Goal: Task Accomplishment & Management: Manage account settings

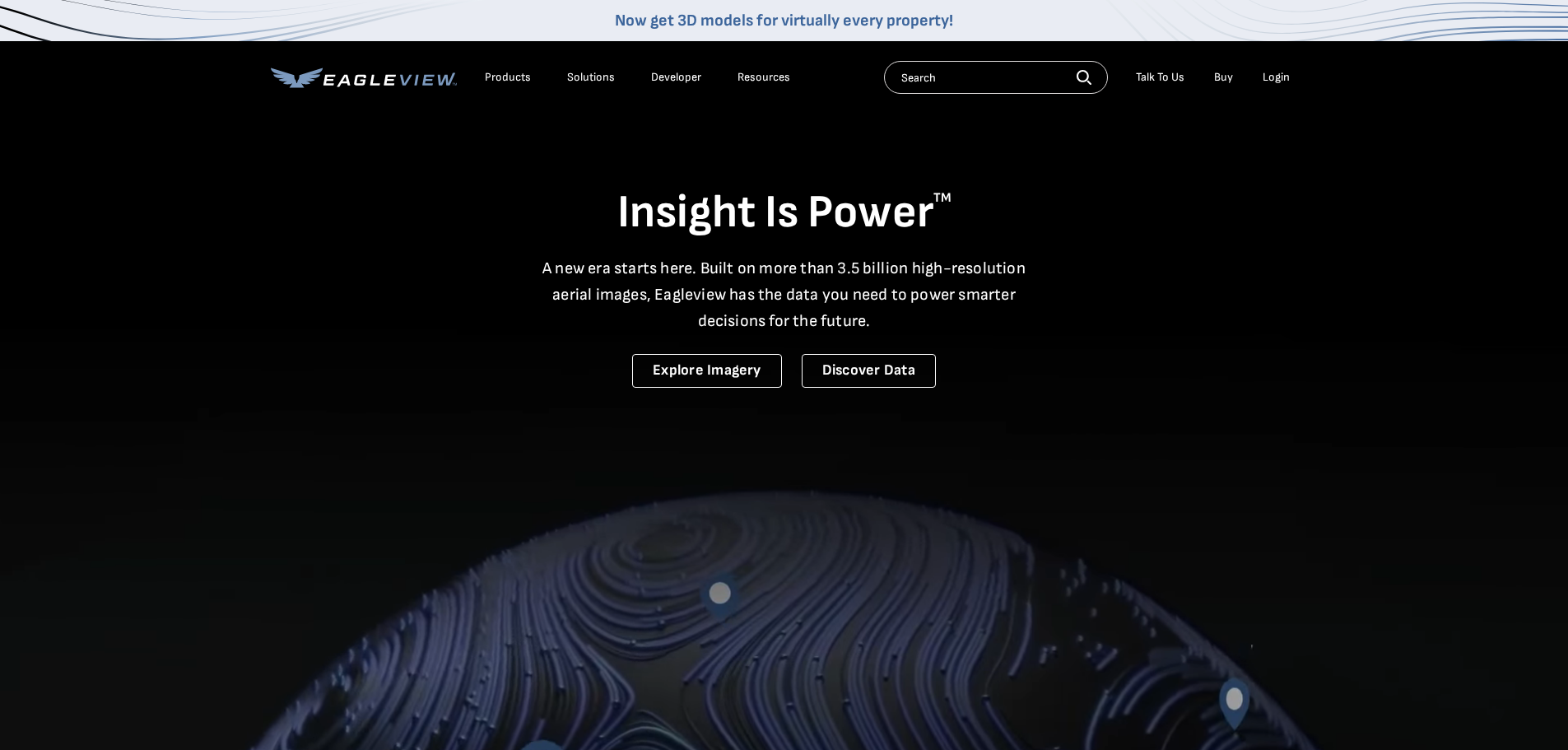
click at [1282, 77] on div "Login" at bounding box center [1276, 78] width 27 height 15
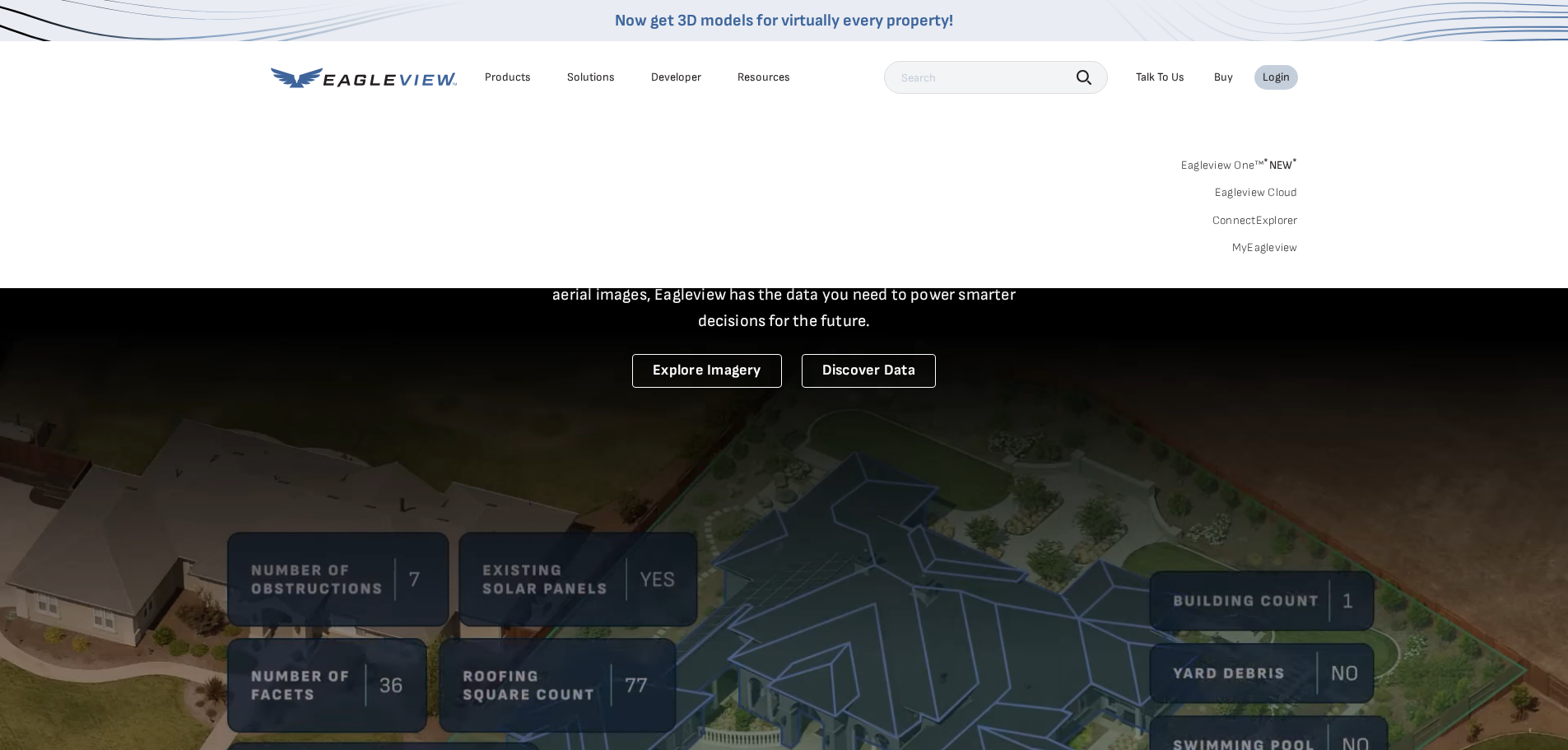
click at [1282, 246] on link "MyEagleview" at bounding box center [1265, 248] width 65 height 15
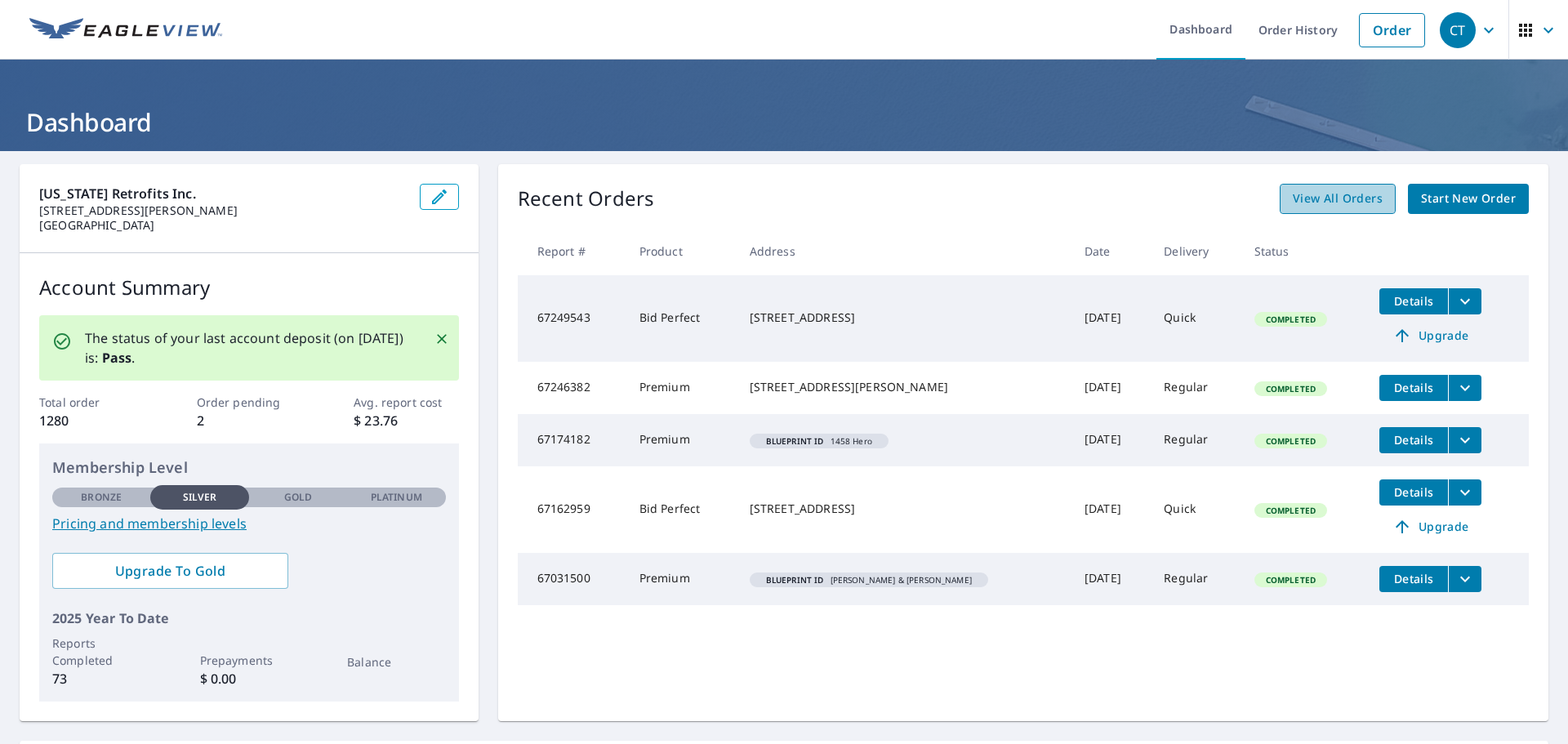
click at [1314, 193] on span "View All Orders" at bounding box center [1338, 199] width 90 height 20
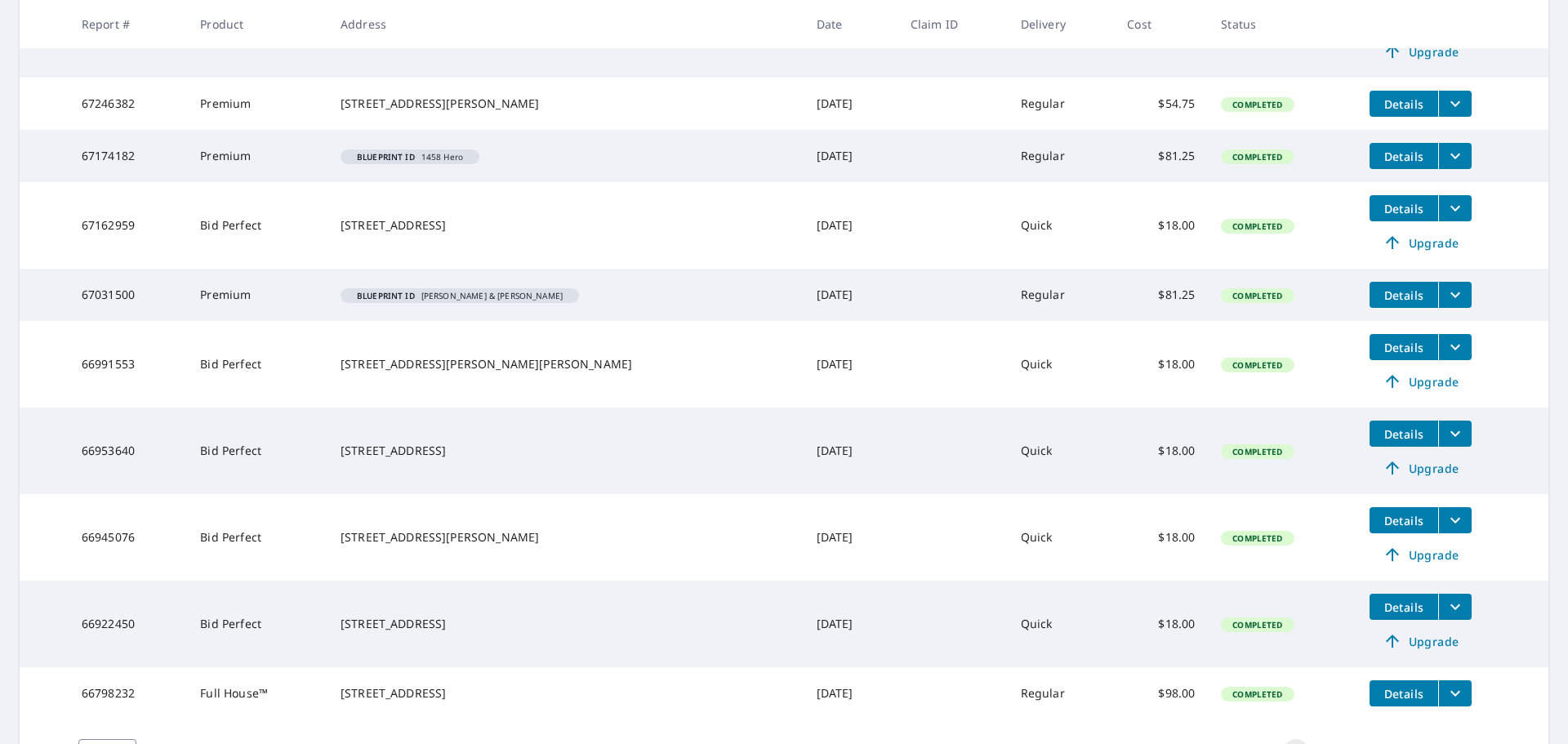
scroll to position [480, 0]
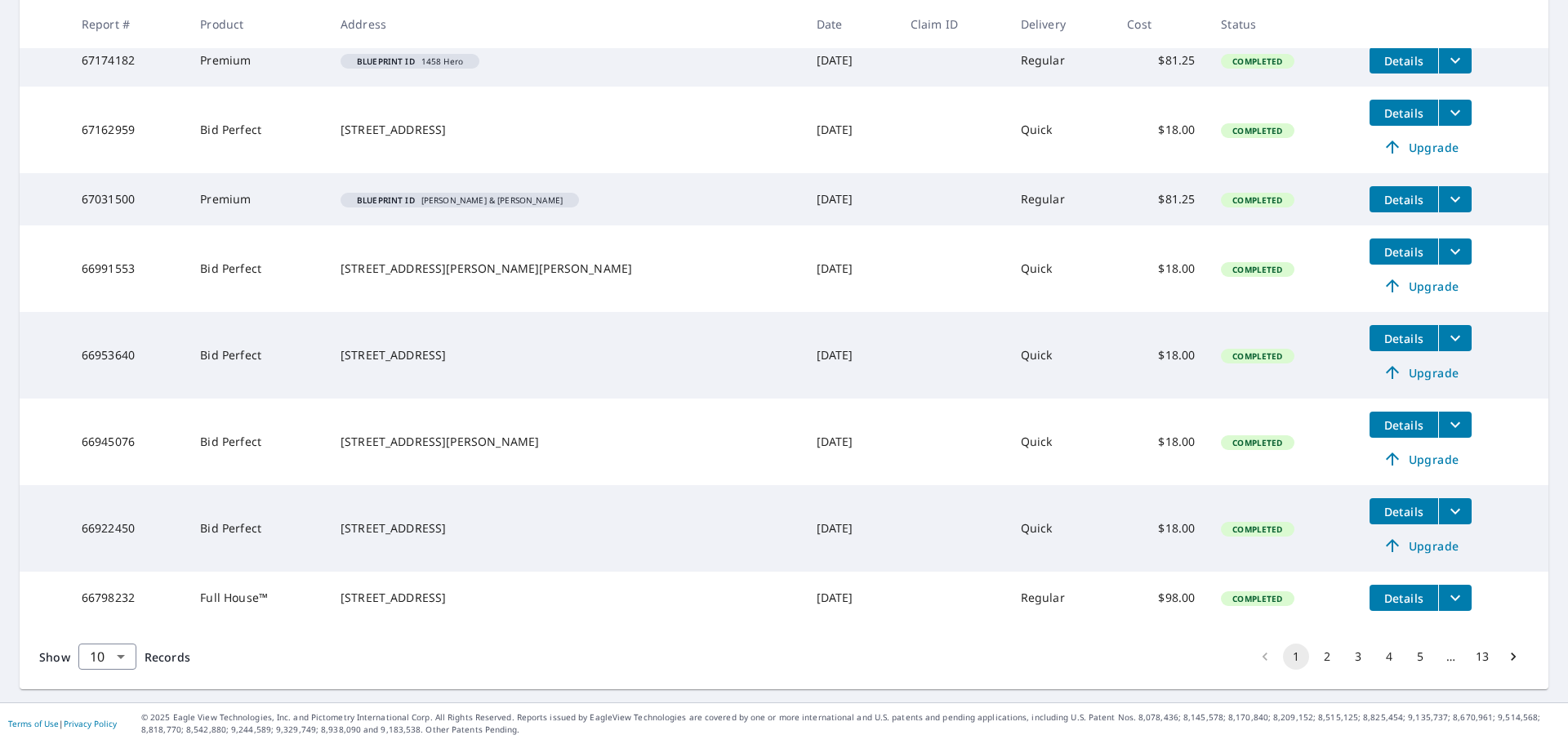
click at [1315, 655] on button "2" at bounding box center [1328, 657] width 26 height 26
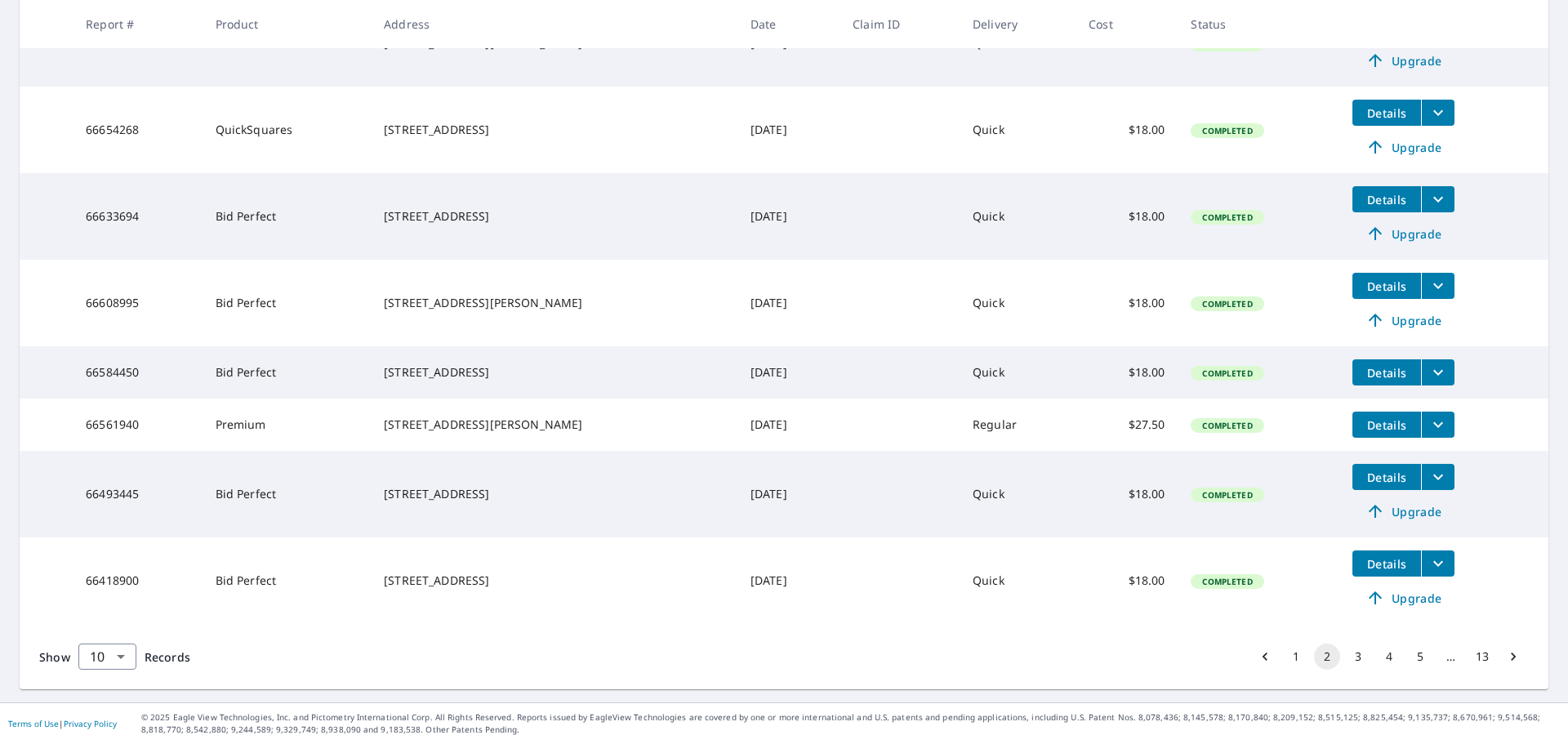
scroll to position [520, 0]
click at [1349, 655] on button "3" at bounding box center [1358, 657] width 26 height 26
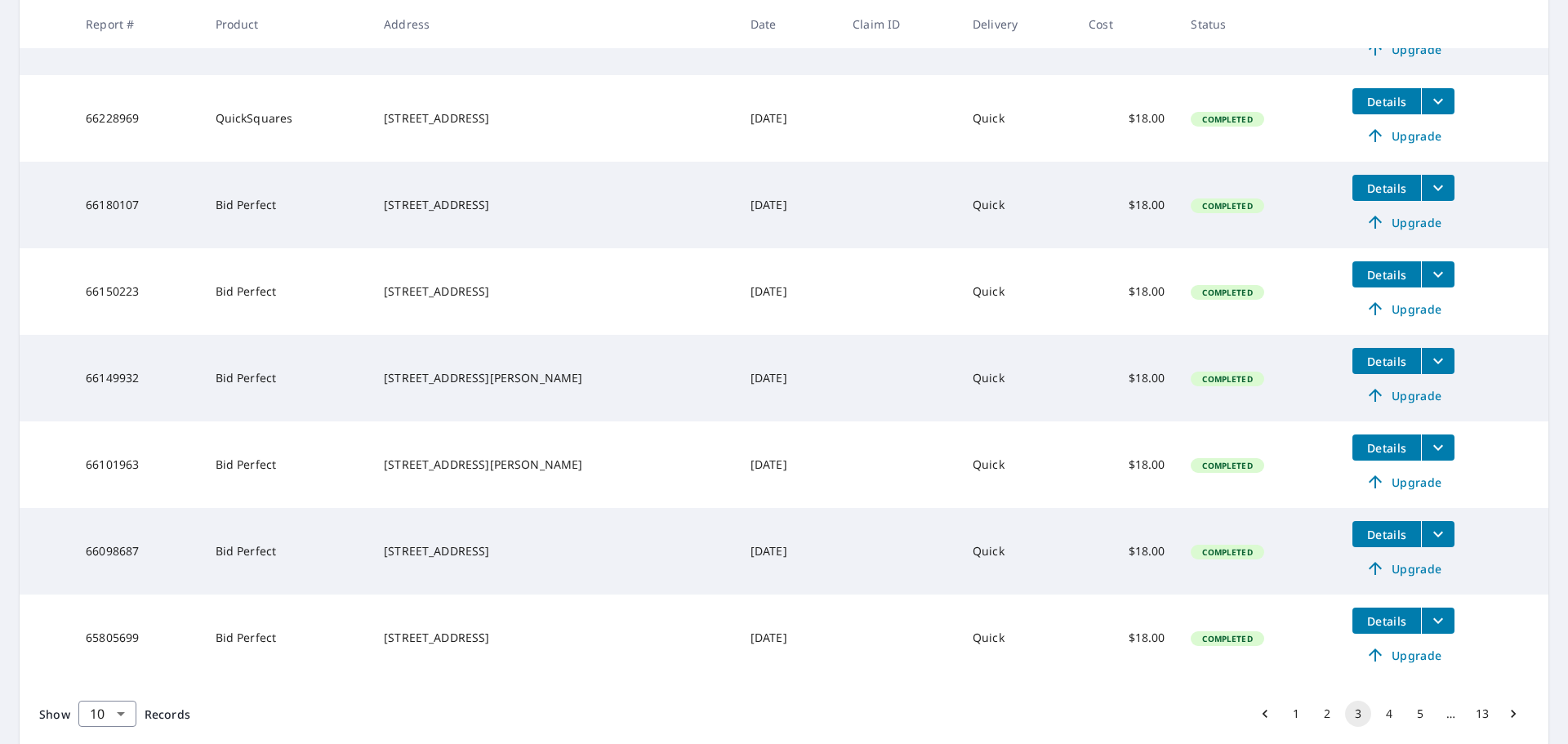
scroll to position [604, 0]
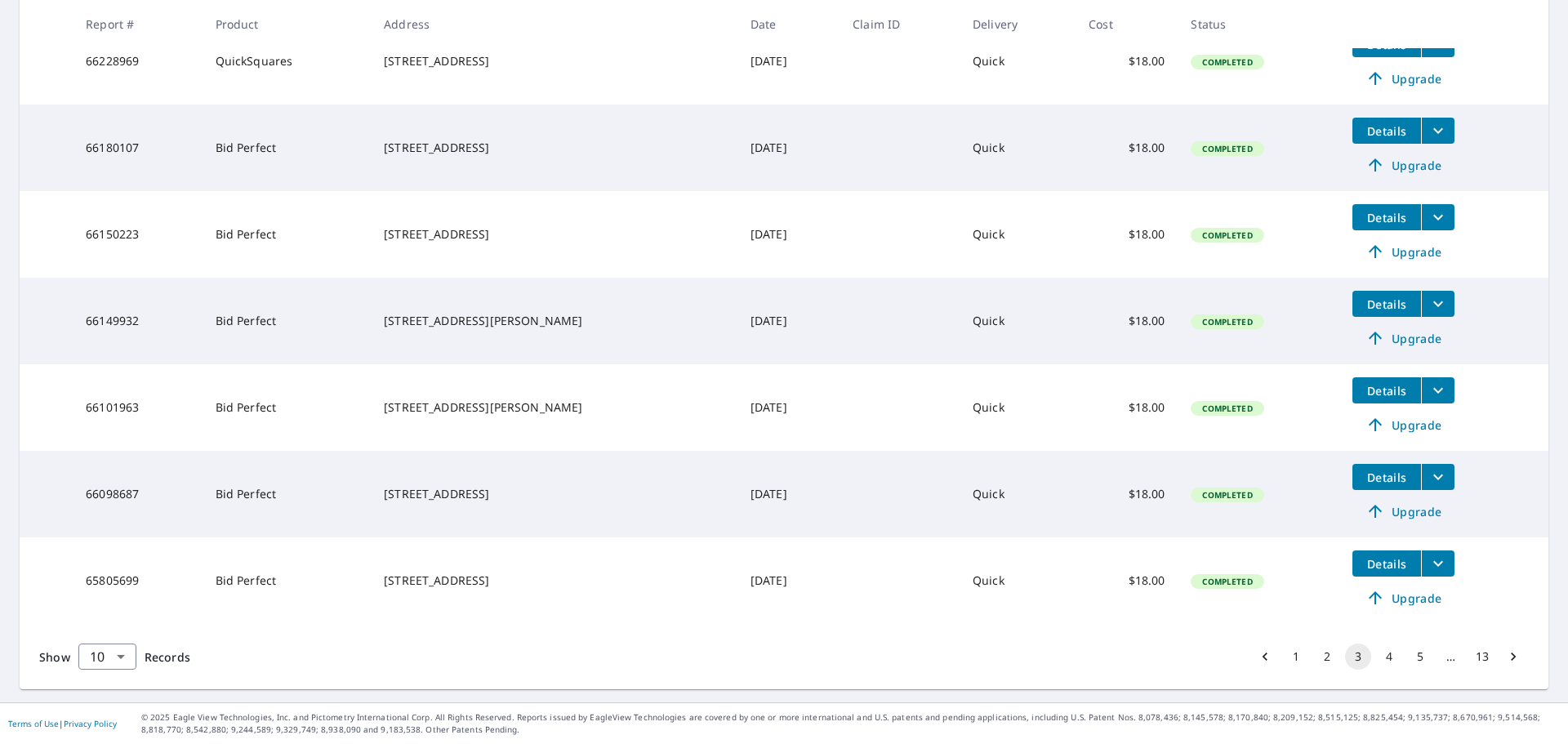
click at [1376, 659] on button "4" at bounding box center [1389, 657] width 26 height 26
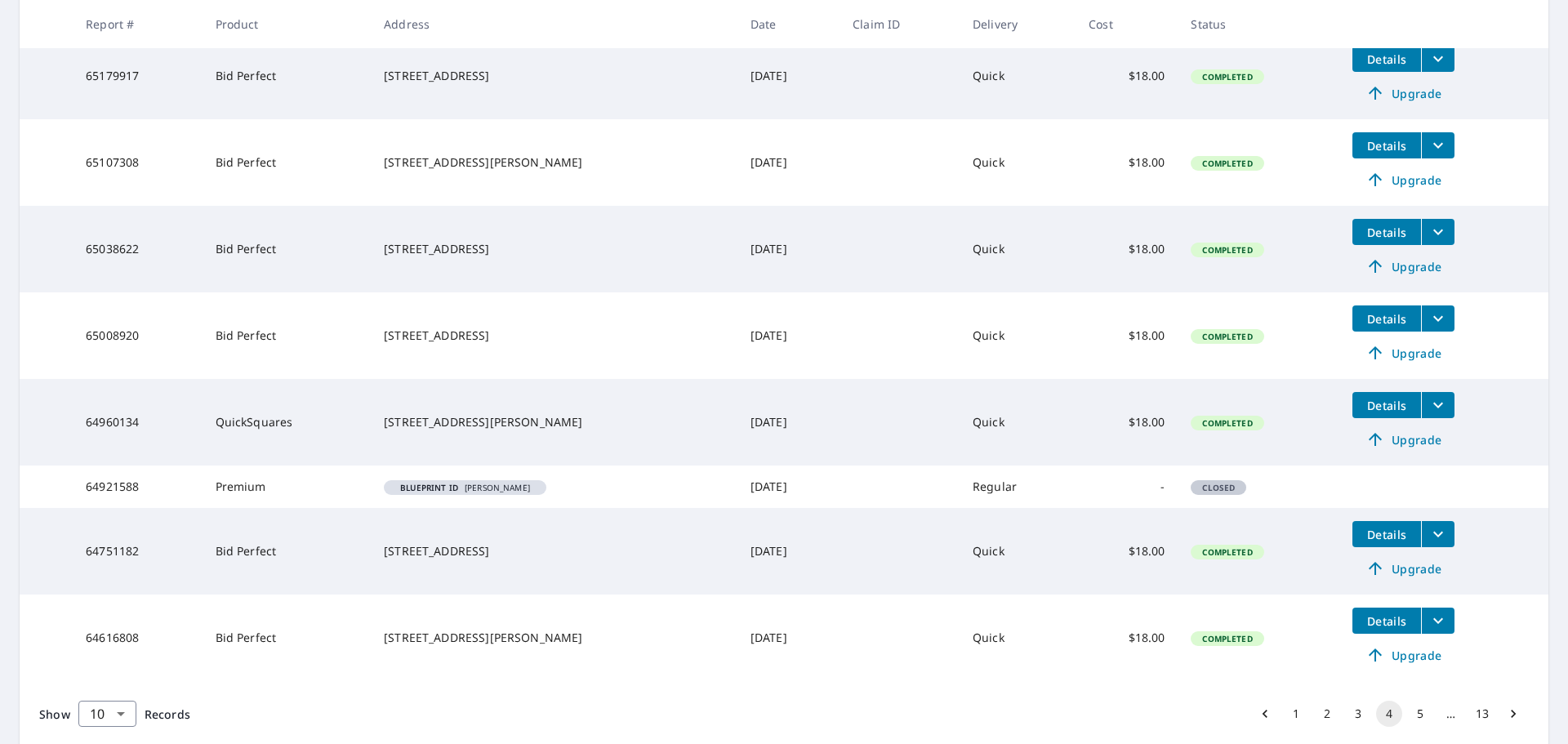
scroll to position [559, 0]
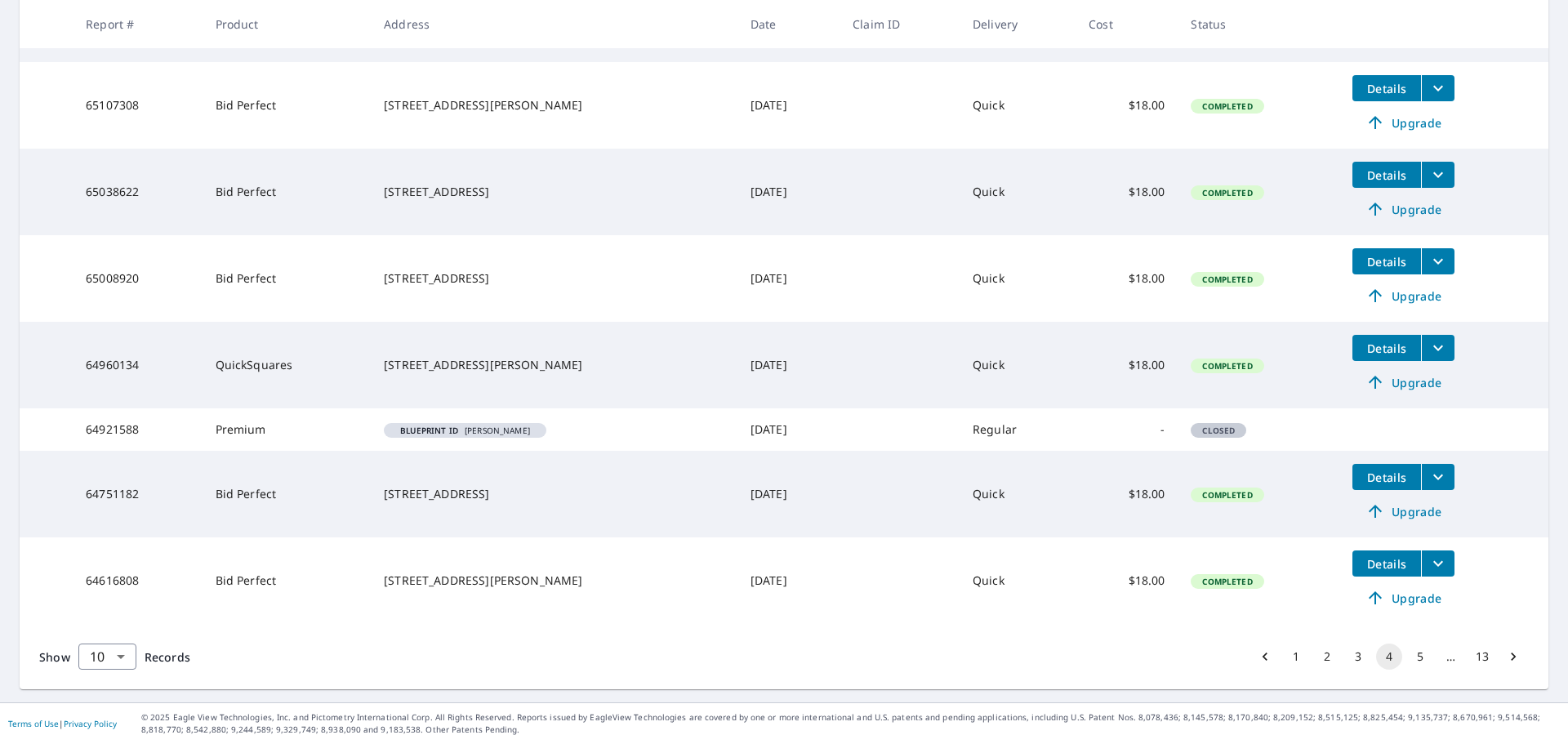
click at [1284, 652] on button "1" at bounding box center [1296, 657] width 26 height 26
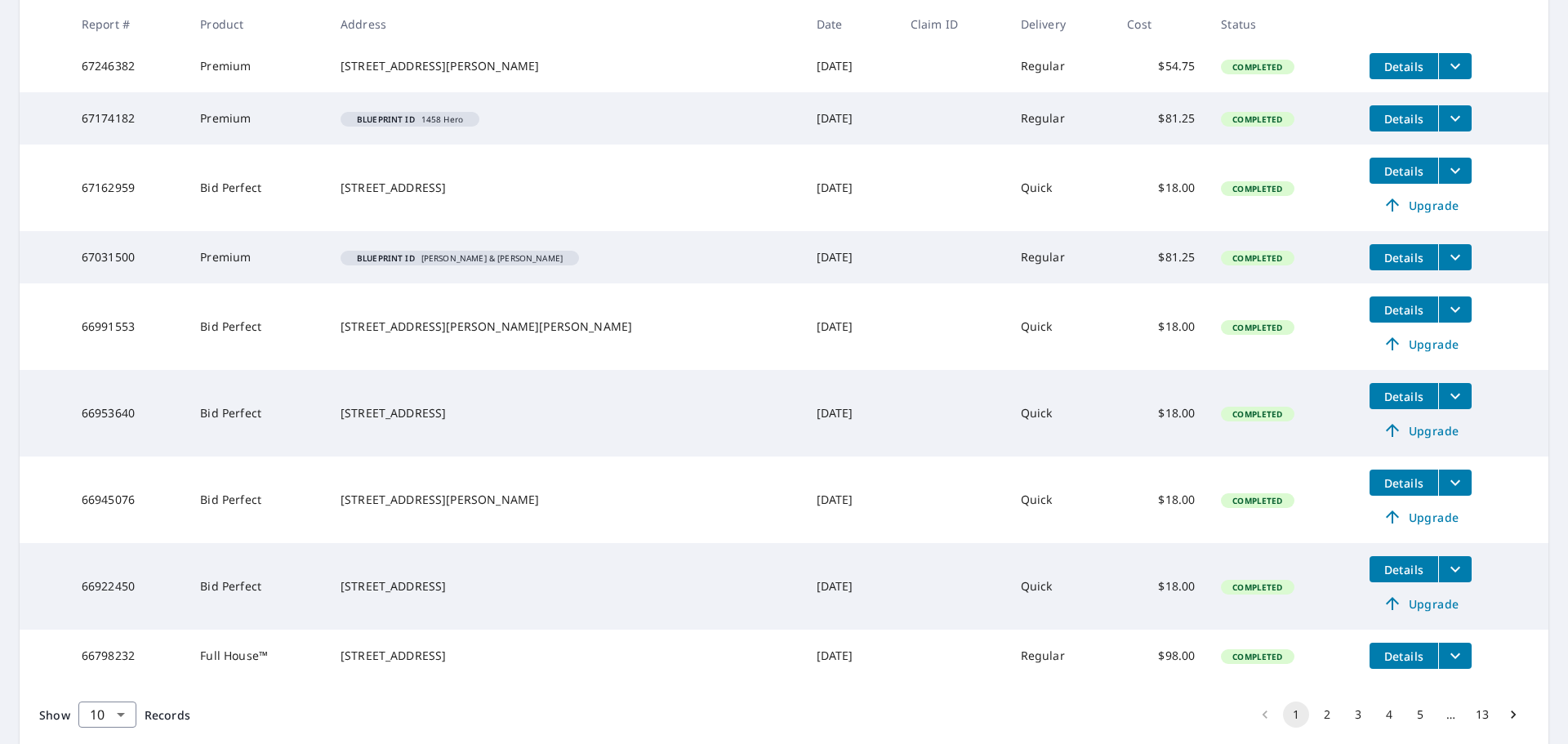
scroll to position [480, 0]
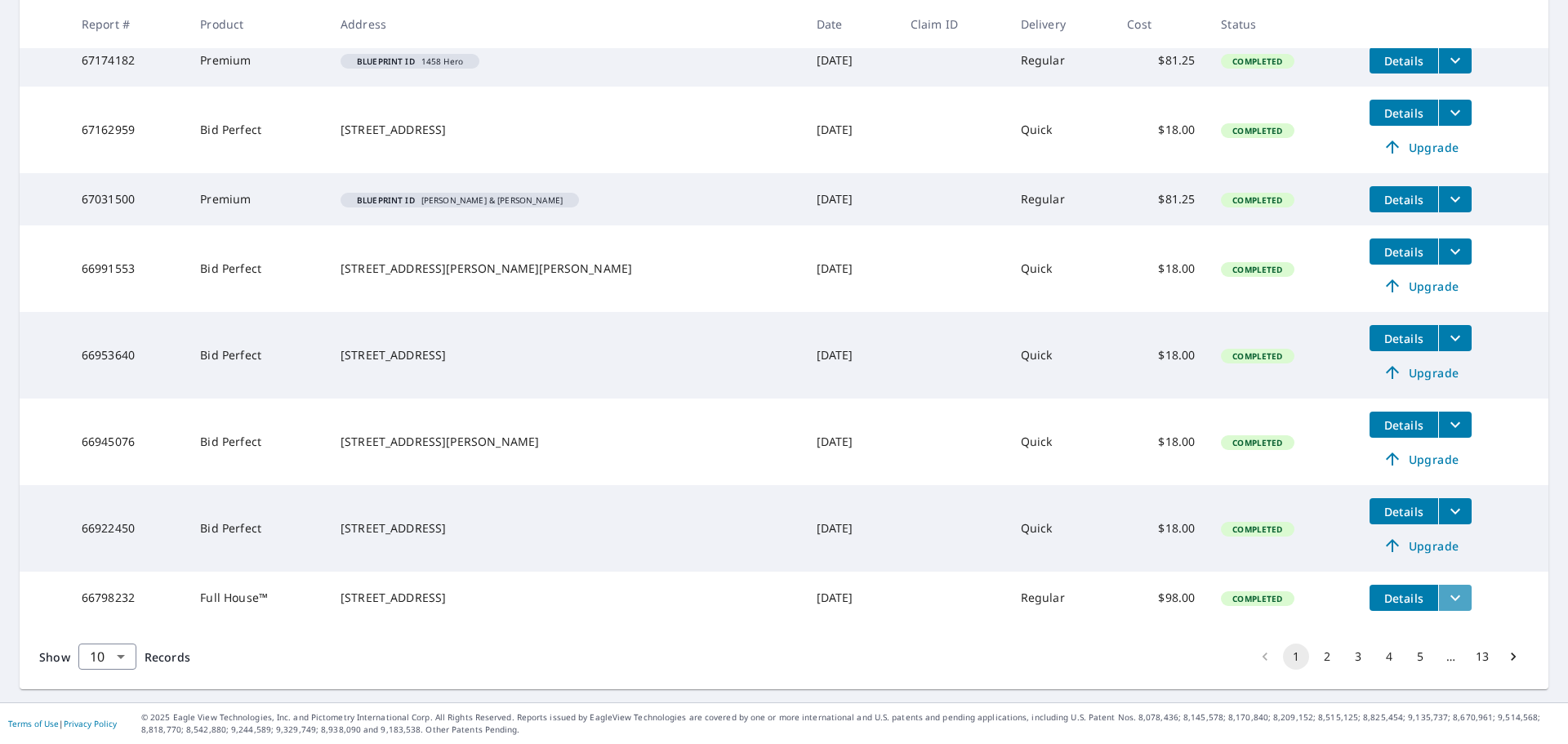
click at [1446, 590] on icon "filesDropdownBtn-66798232" at bounding box center [1455, 597] width 19 height 19
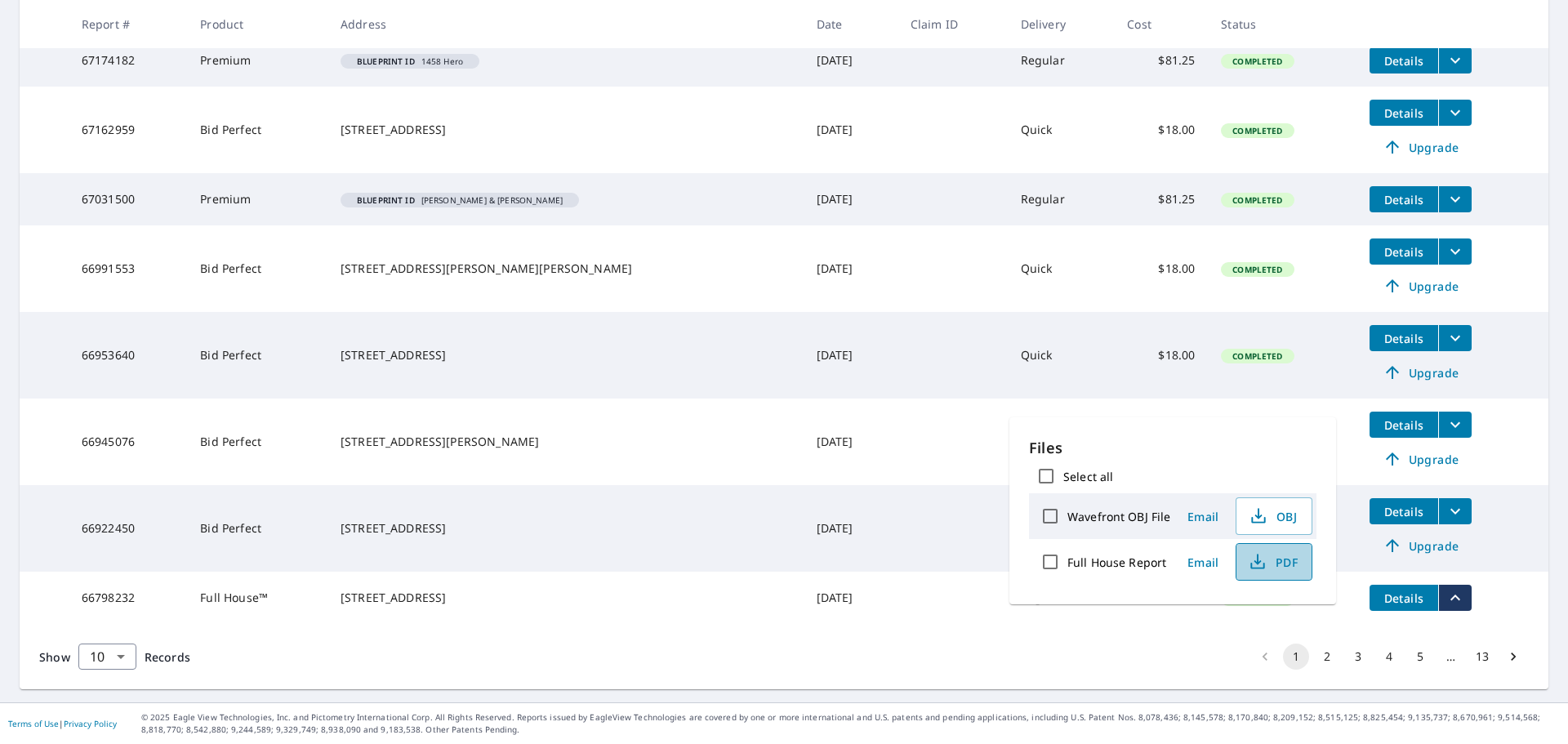
click at [1279, 559] on span "PDF" at bounding box center [1272, 561] width 52 height 19
